Goal: Transaction & Acquisition: Purchase product/service

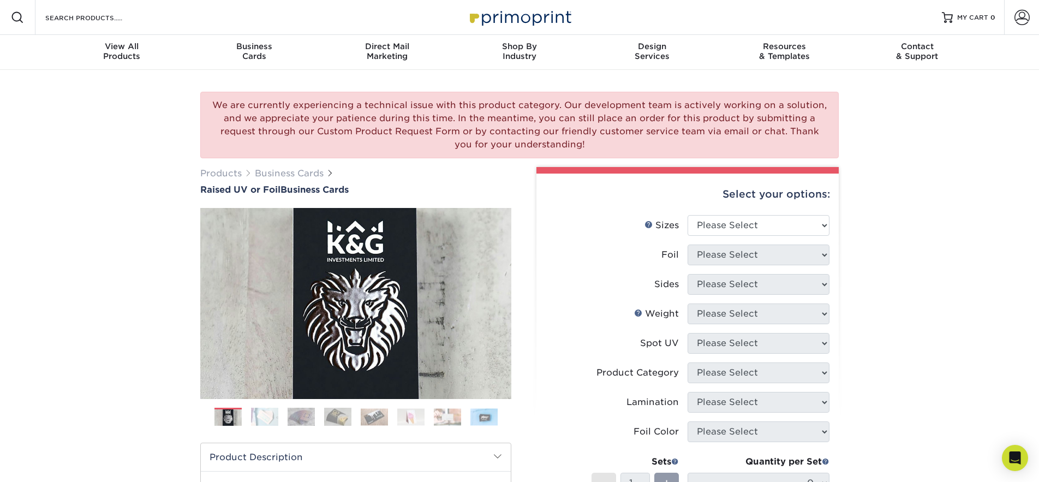
click at [265, 423] on img at bounding box center [264, 416] width 27 height 19
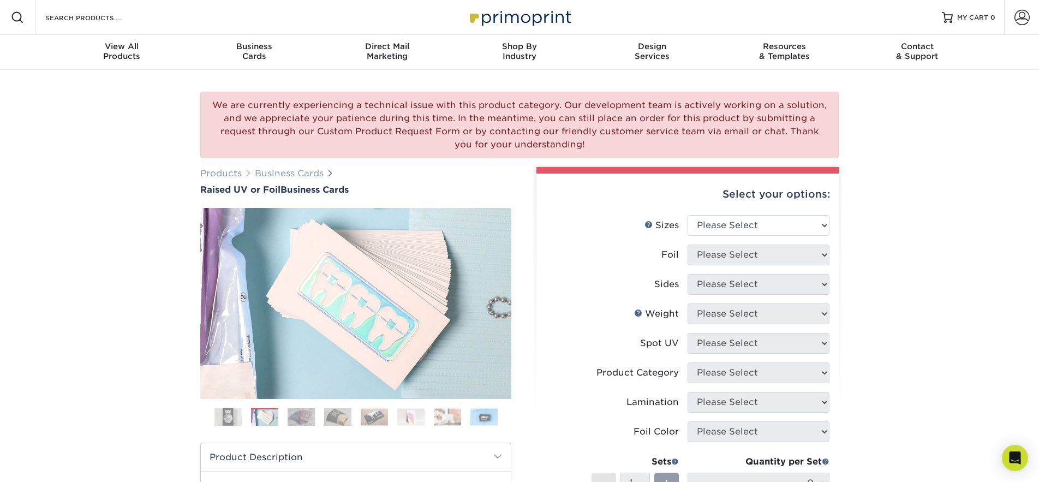
click at [301, 418] on img at bounding box center [301, 416] width 27 height 19
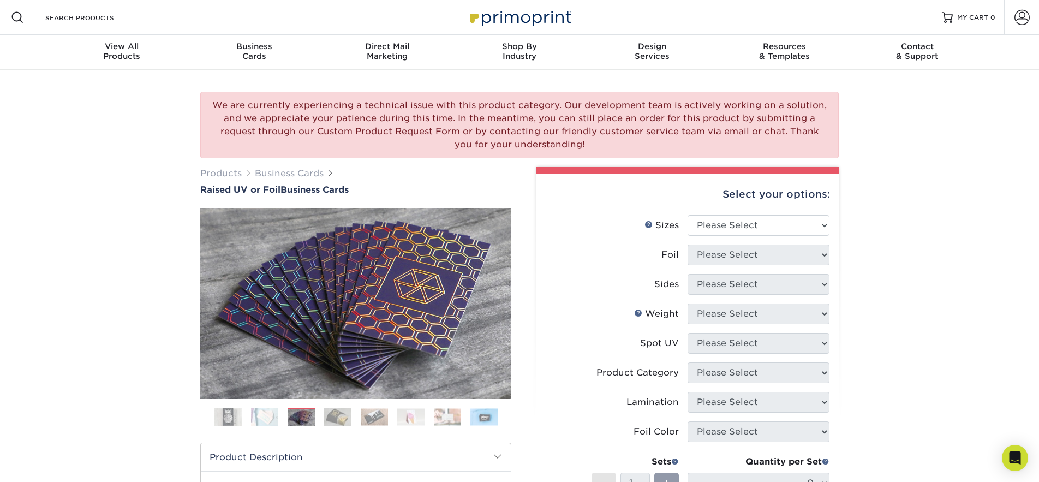
click at [341, 413] on img at bounding box center [337, 416] width 27 height 19
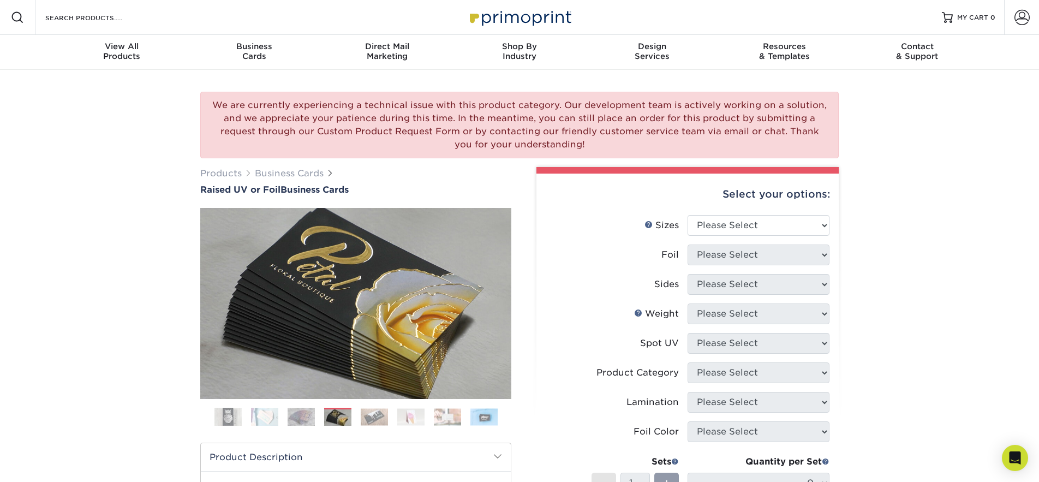
click at [373, 413] on img at bounding box center [374, 416] width 27 height 17
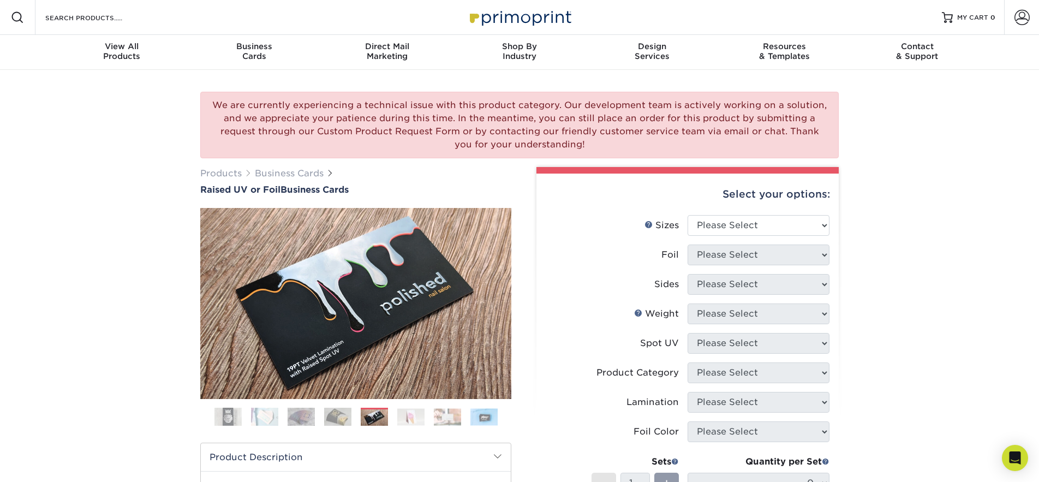
click at [404, 416] on img at bounding box center [410, 416] width 27 height 17
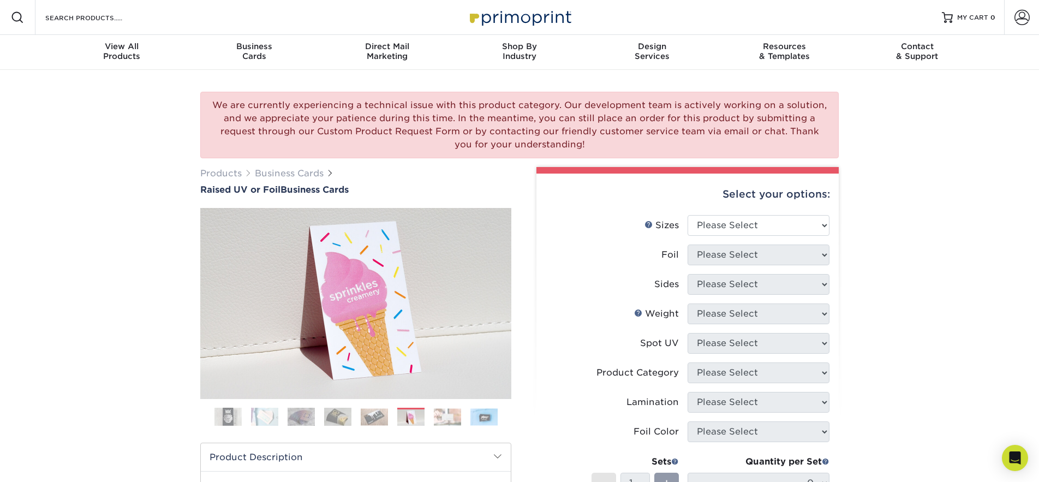
click at [450, 415] on img at bounding box center [447, 416] width 27 height 17
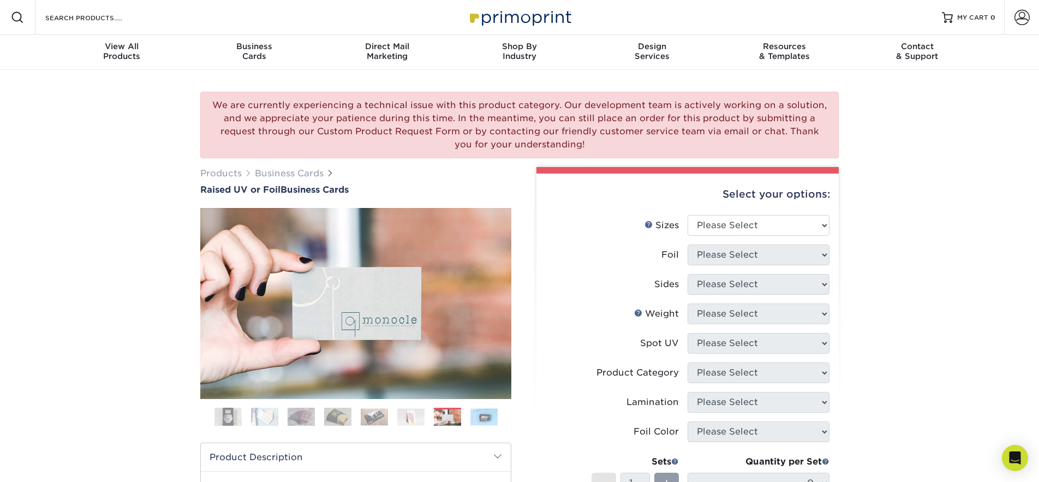
click at [472, 415] on img at bounding box center [483, 416] width 27 height 17
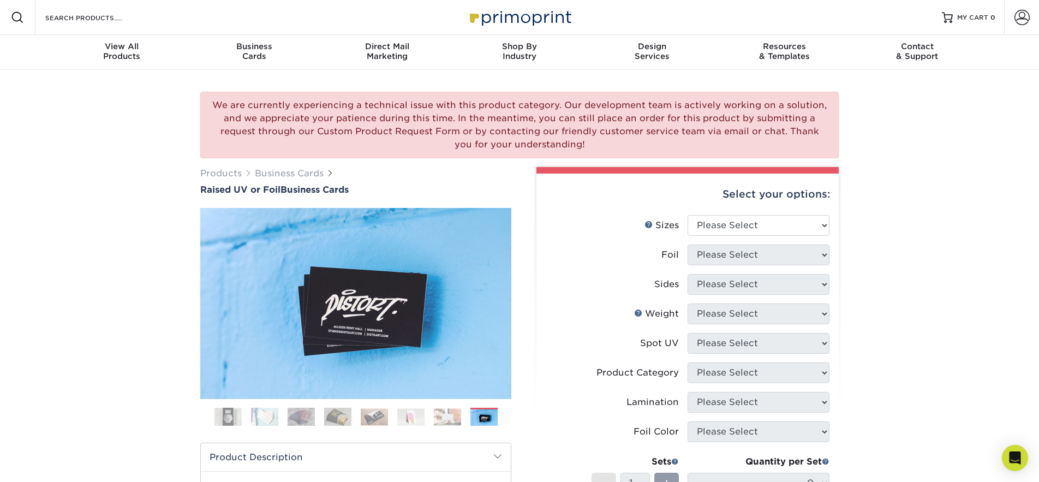
click at [490, 414] on img at bounding box center [483, 417] width 27 height 17
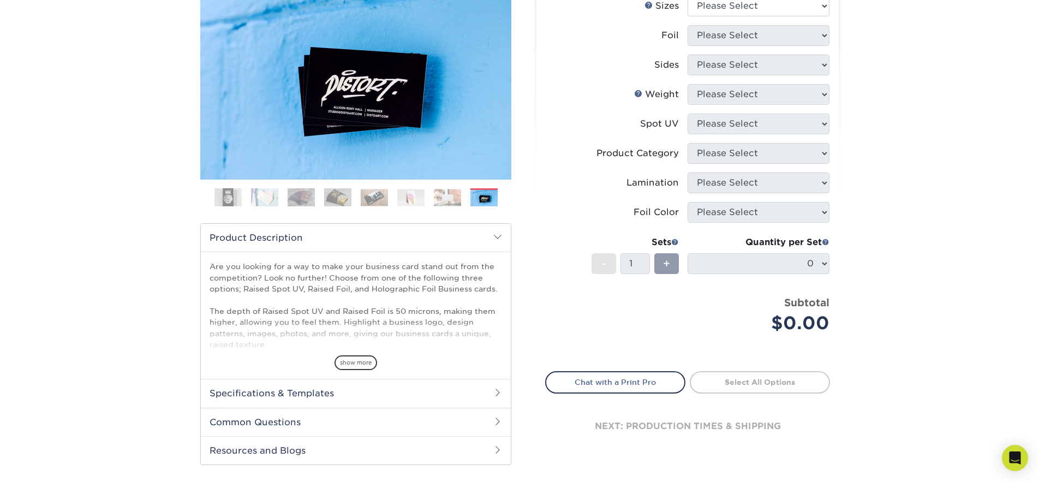
scroll to position [171, 0]
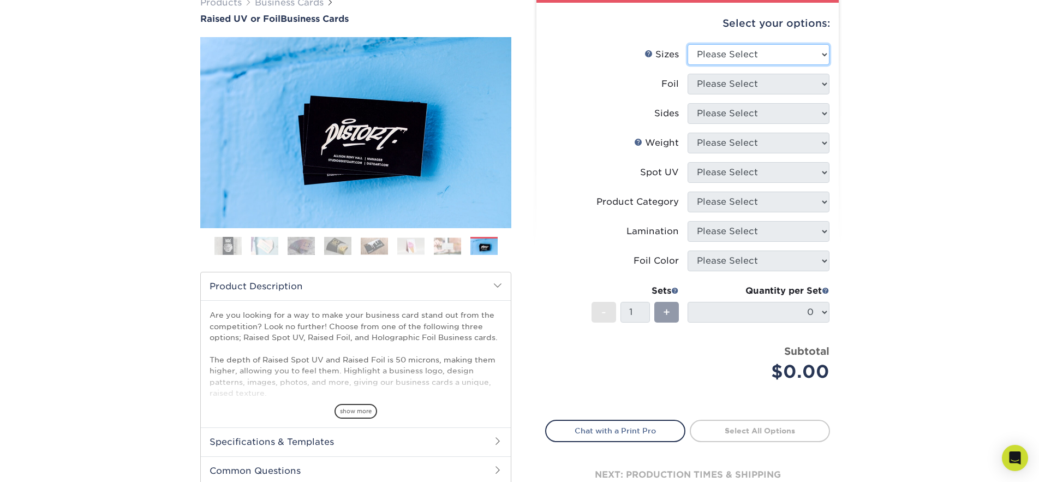
click at [744, 62] on select "Please Select 2" x 3.5" - Standard" at bounding box center [759, 54] width 142 height 21
select select "2.00x3.50"
click at [750, 86] on select "Please Select No Yes" at bounding box center [759, 84] width 142 height 21
select select "1"
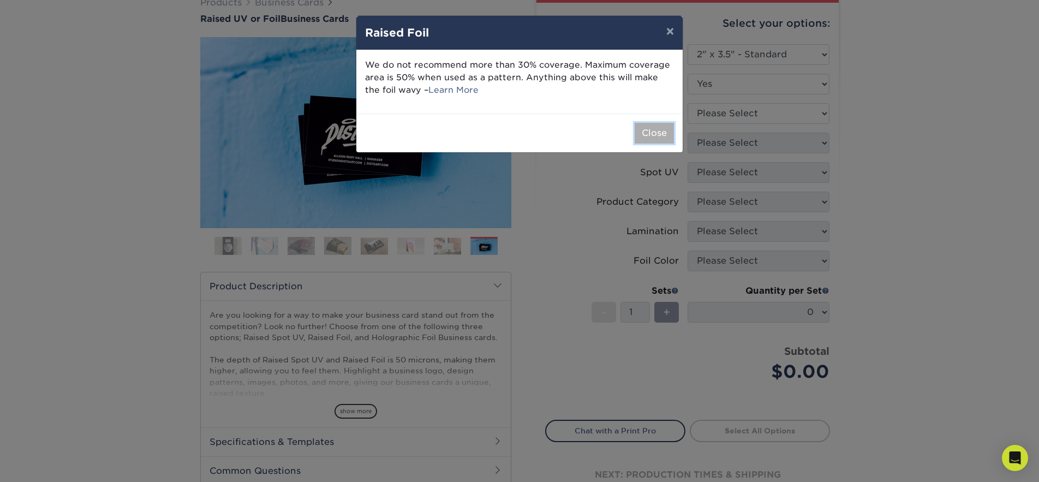
click at [657, 138] on button "Close" at bounding box center [654, 133] width 39 height 21
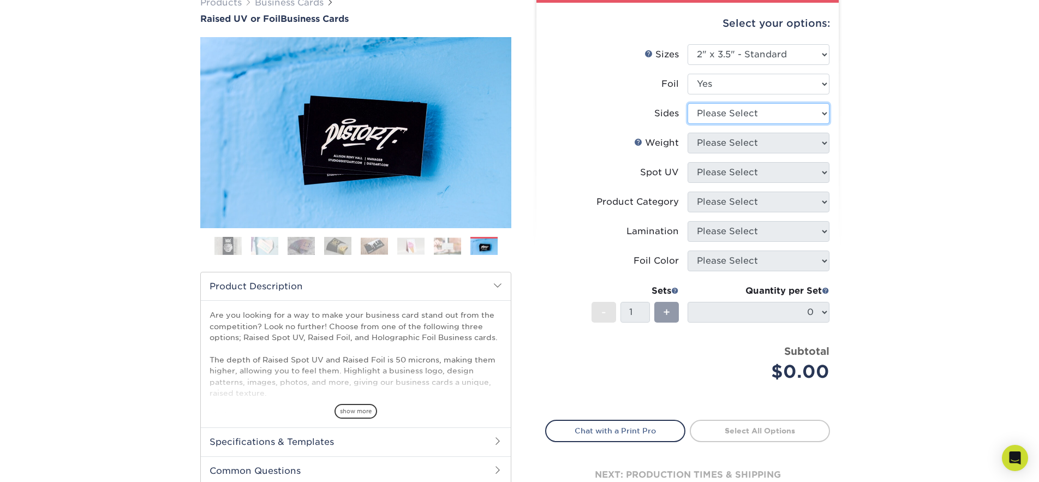
click at [758, 110] on select "Please Select Print Both Sides - Foil Both Sides Print Both Sides - Foil Front …" at bounding box center [759, 113] width 142 height 21
select select "e9e9dfb3-fba1-4d60-972c-fd9ca5904d33"
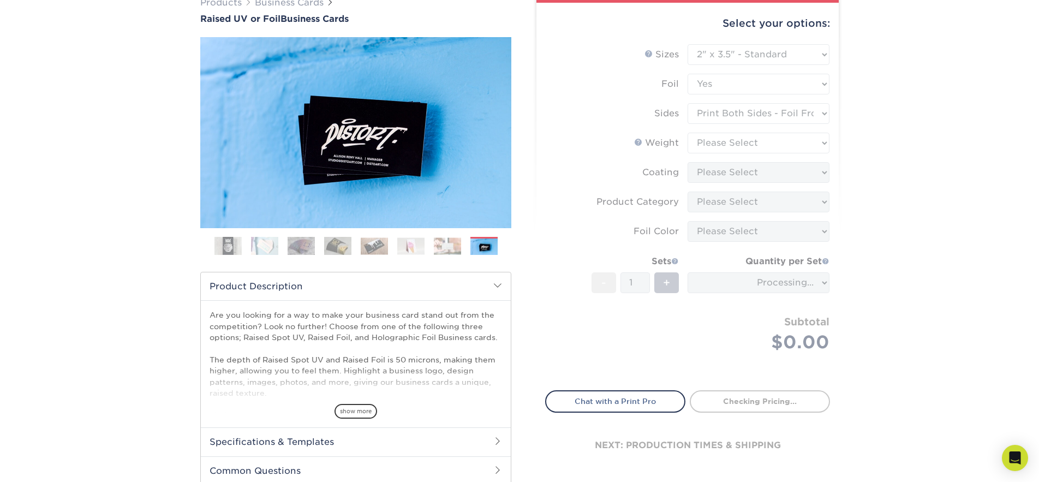
click at [744, 141] on form "Sizes Help Sizes Please Select 2" x 3.5" - Standard Foil Please Select" at bounding box center [687, 210] width 285 height 333
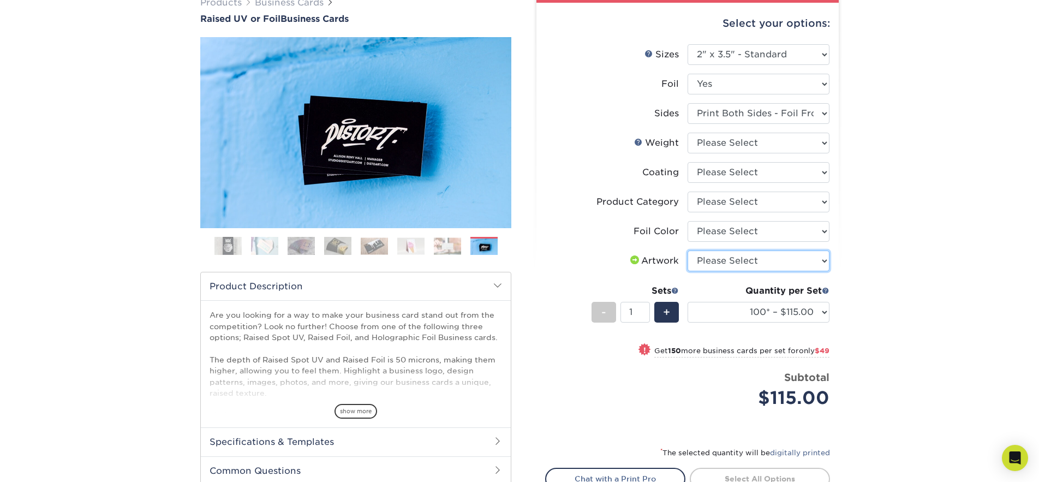
click at [750, 260] on select "Please Select I will upload files I need a design - $100" at bounding box center [759, 261] width 142 height 21
select select "upload"
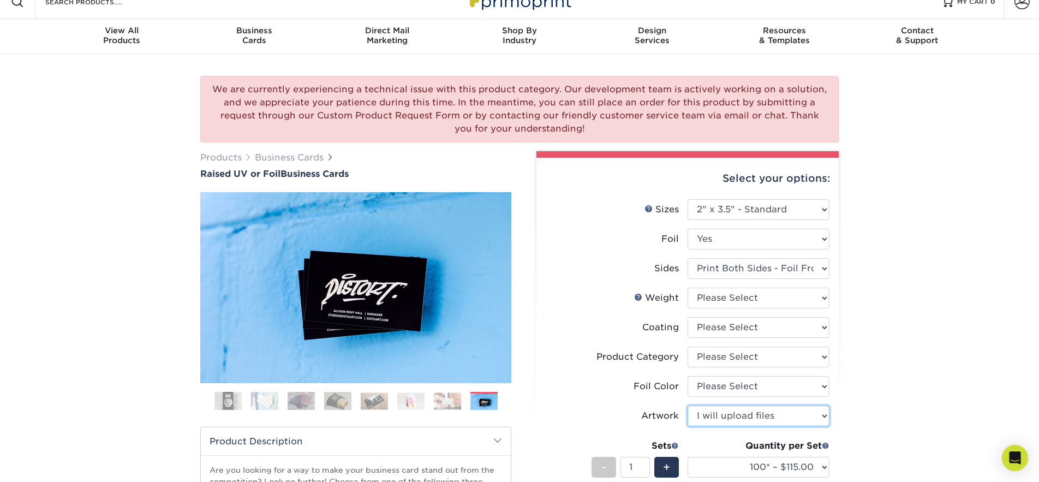
scroll to position [0, 0]
